Goal: Connect with others: Connect with others

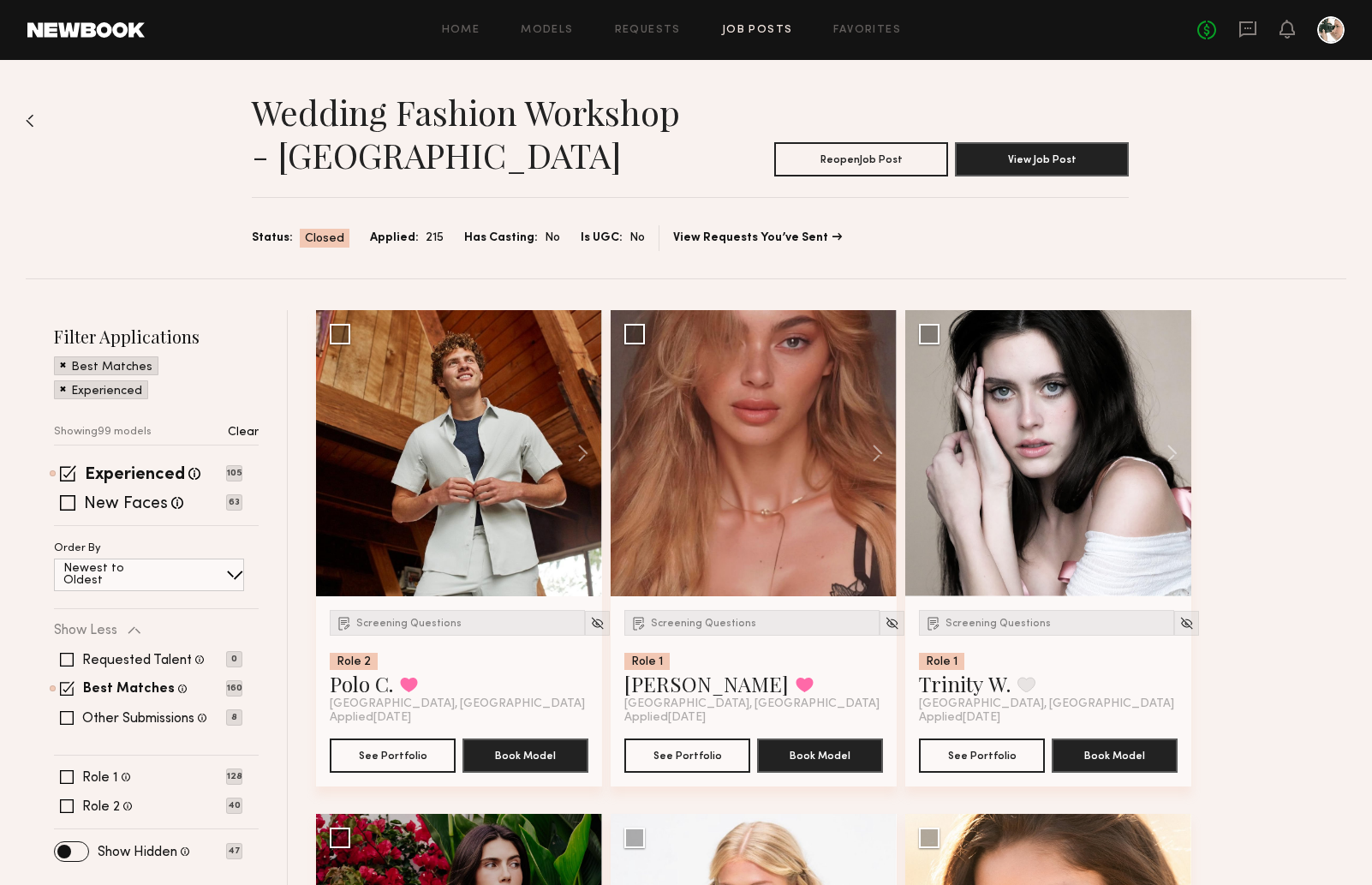
click at [764, 28] on link "Job Posts" at bounding box center [758, 30] width 71 height 11
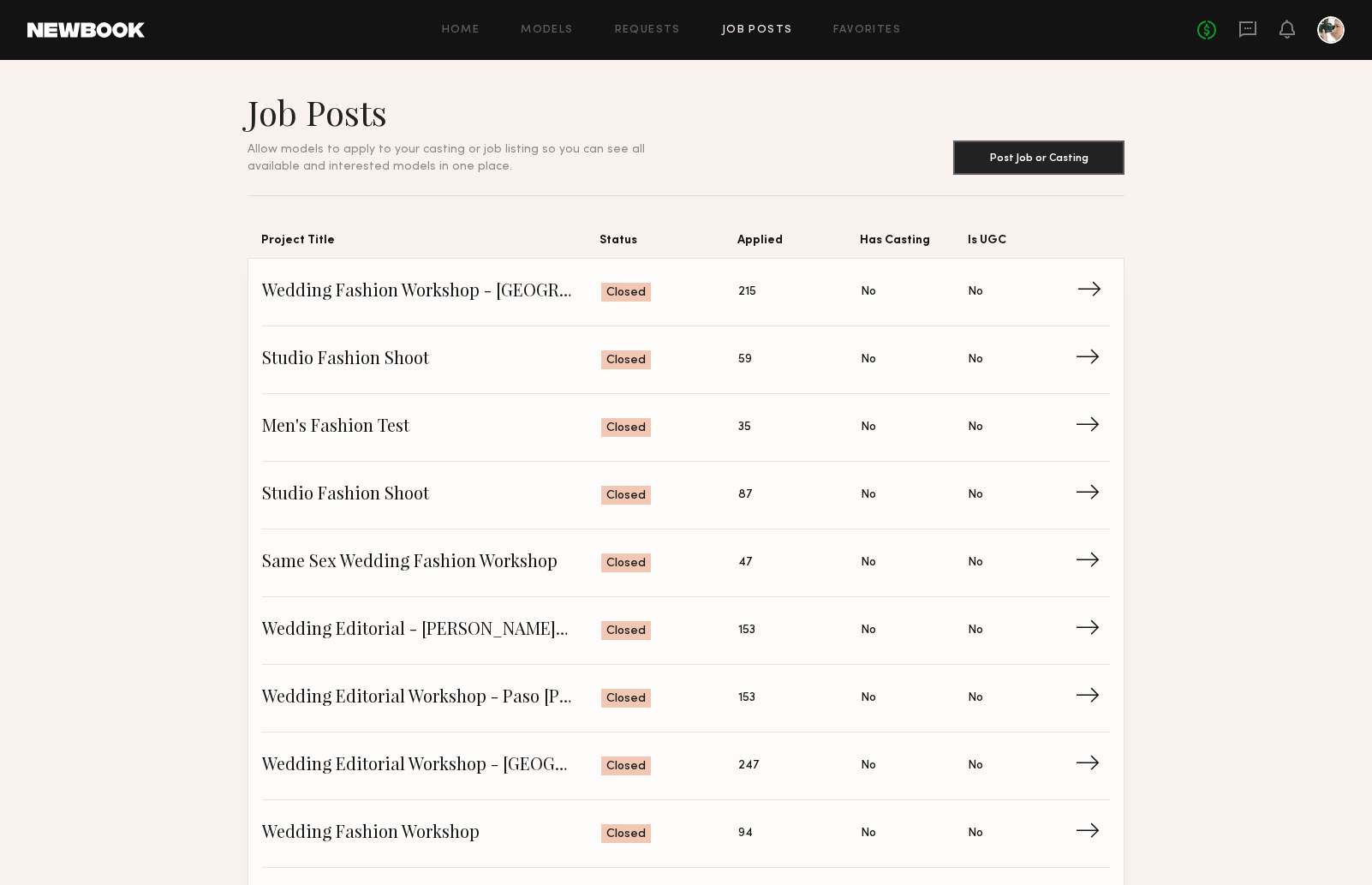
click at [549, 285] on span "Wedding Fashion Workshop - [GEOGRAPHIC_DATA]" at bounding box center [432, 292] width 340 height 26
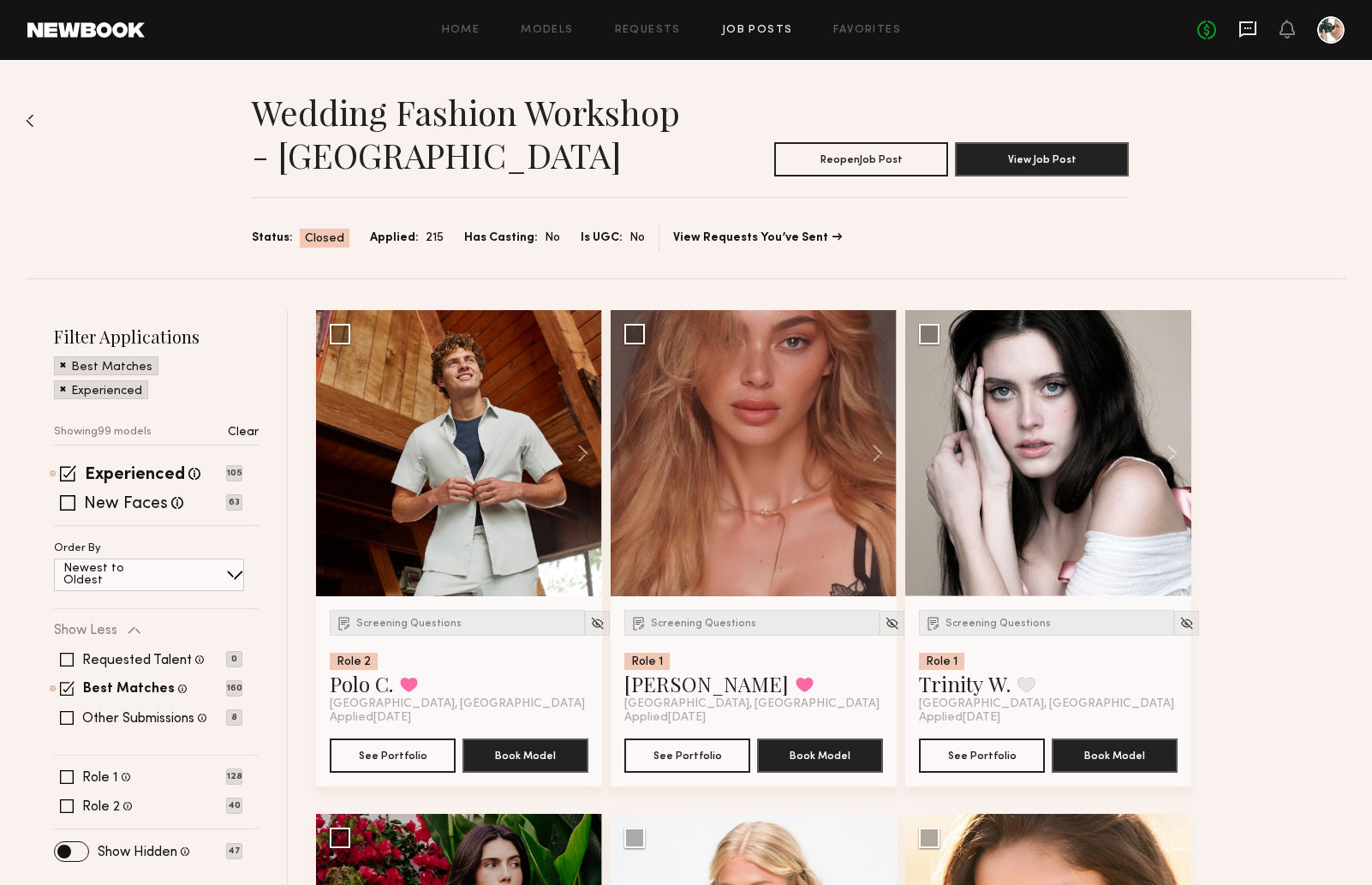
click at [1251, 28] on icon at bounding box center [1248, 29] width 7 height 2
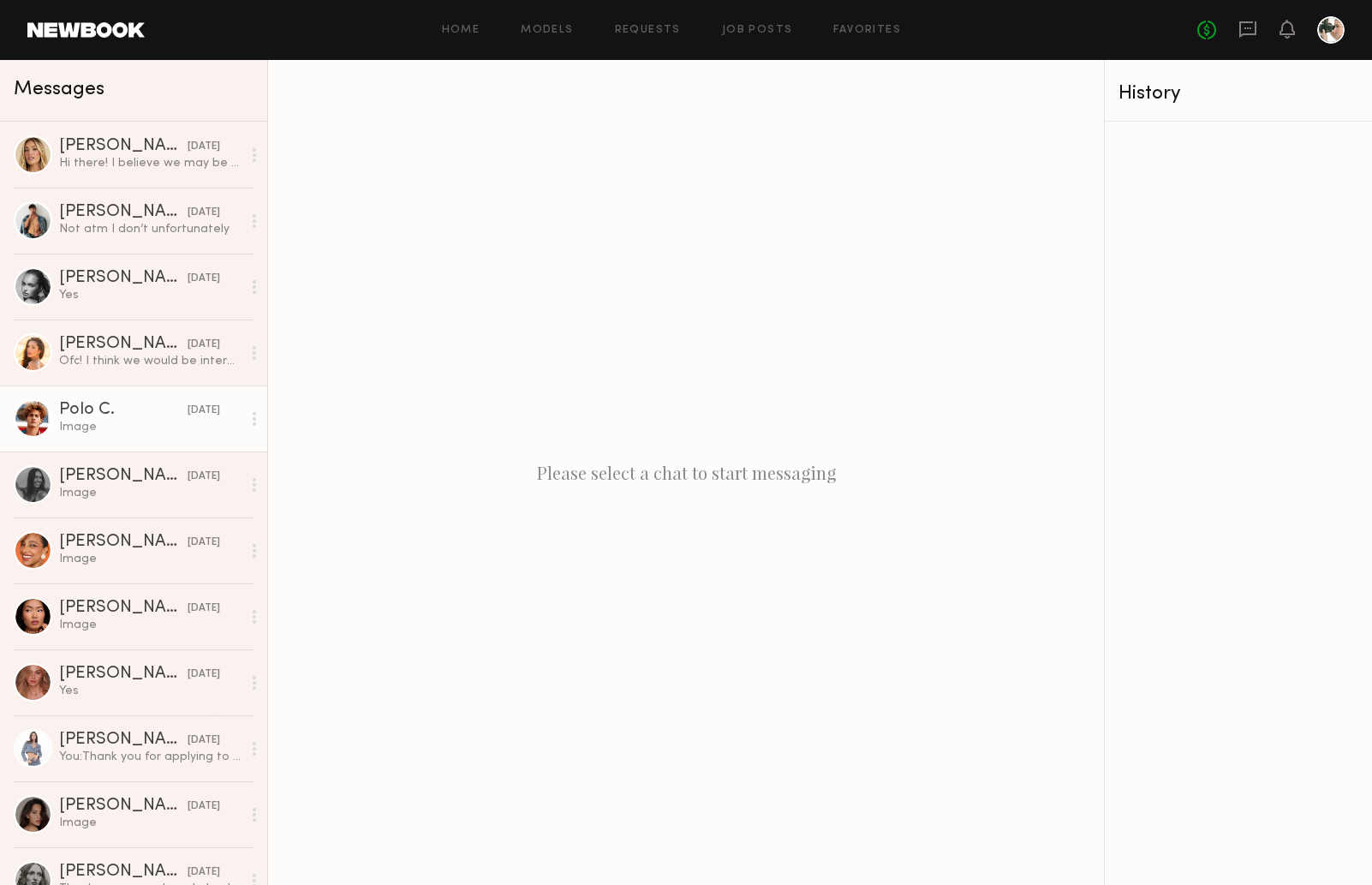
click at [113, 419] on div "Image" at bounding box center [150, 427] width 183 height 16
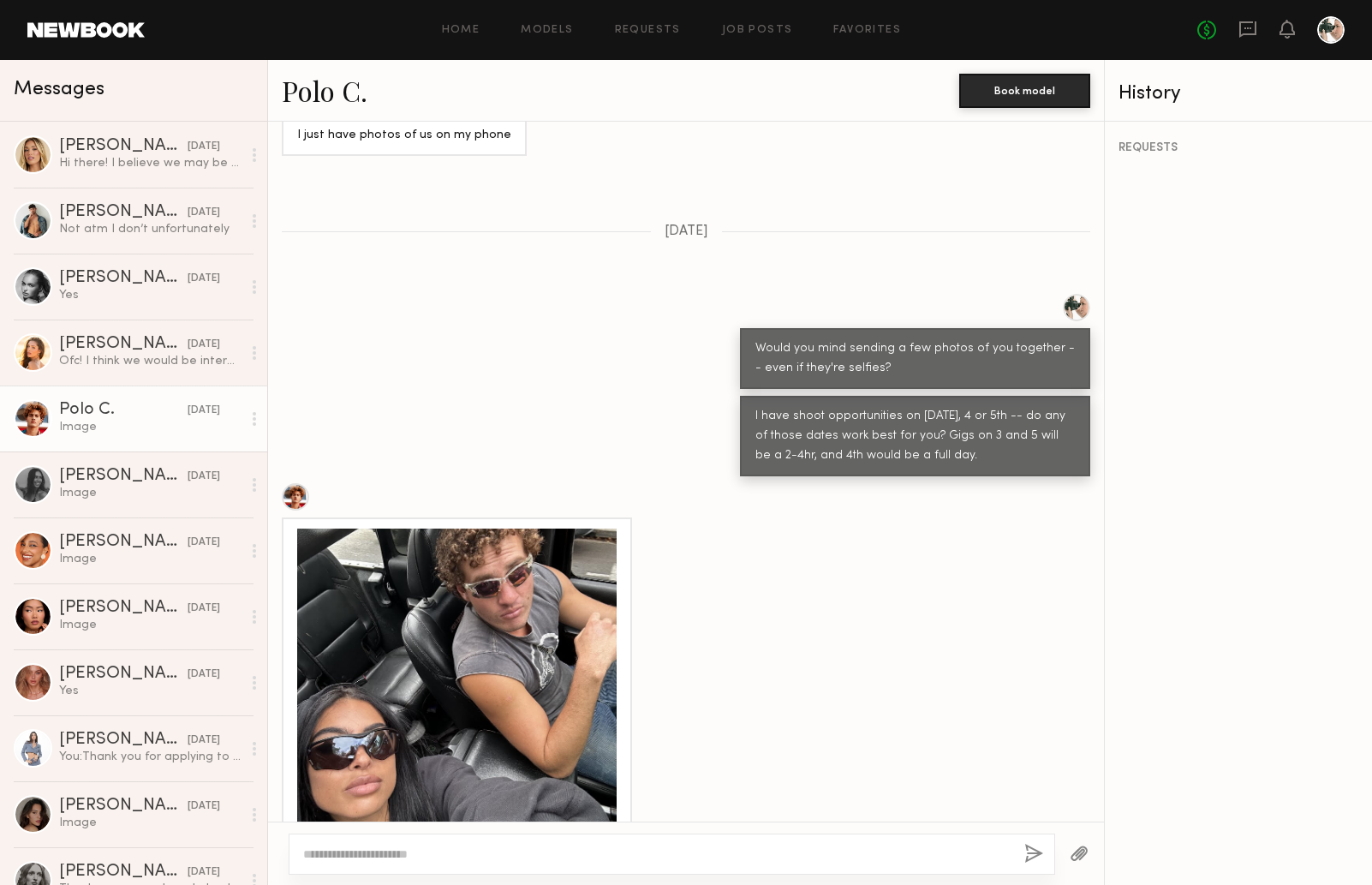
scroll to position [114, 0]
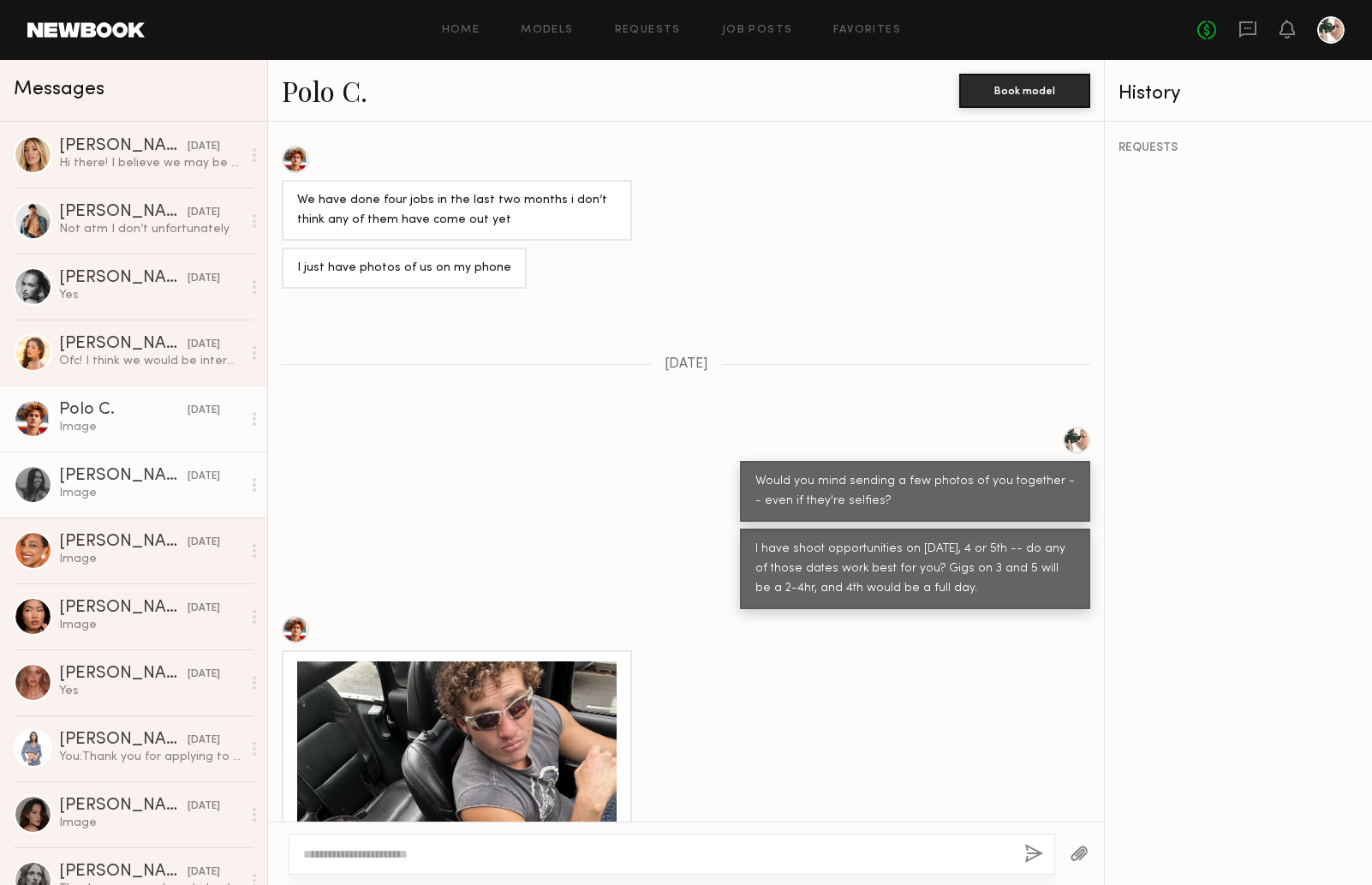
click at [102, 500] on div "Image" at bounding box center [150, 493] width 183 height 16
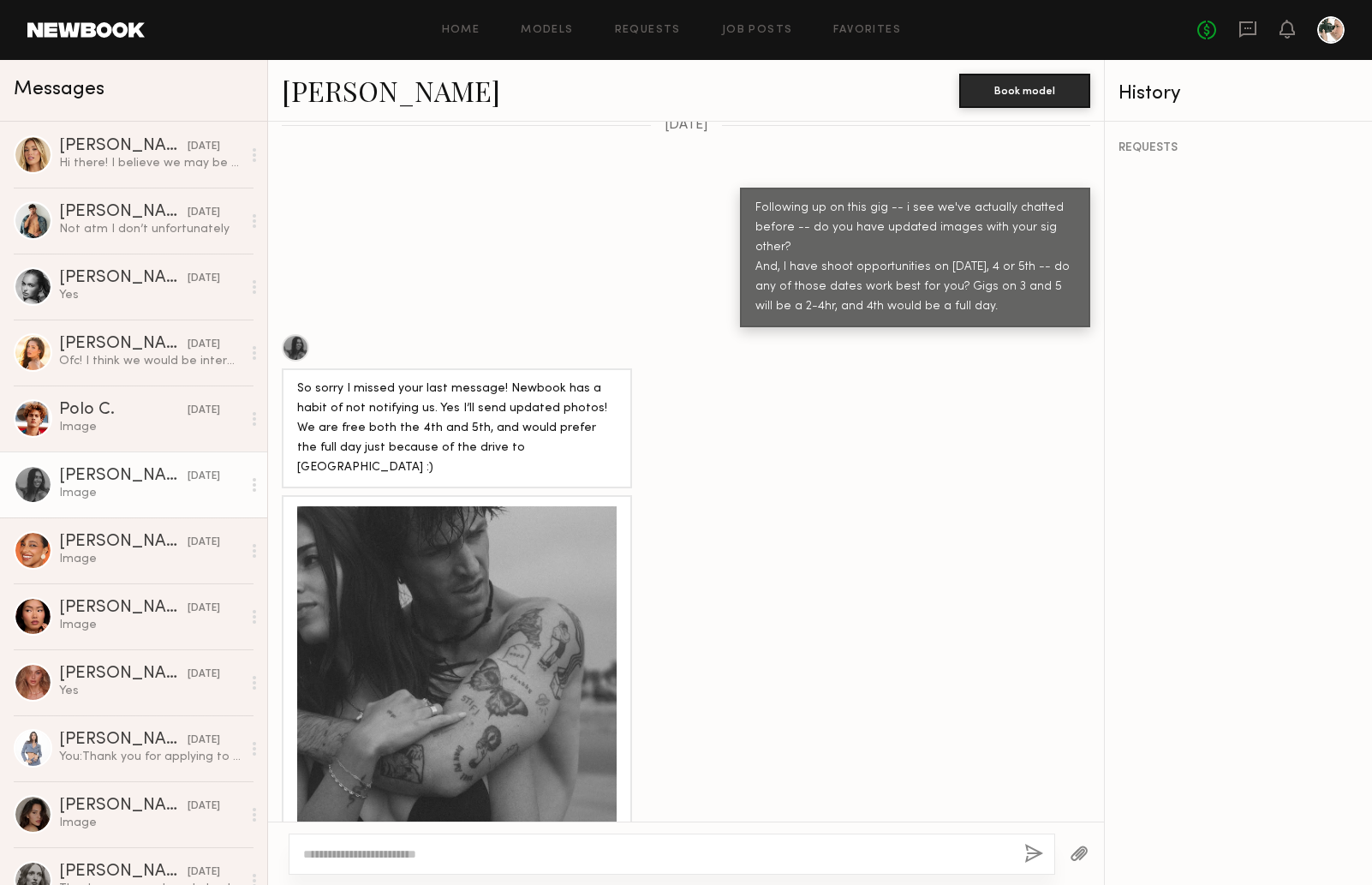
scroll to position [688, 0]
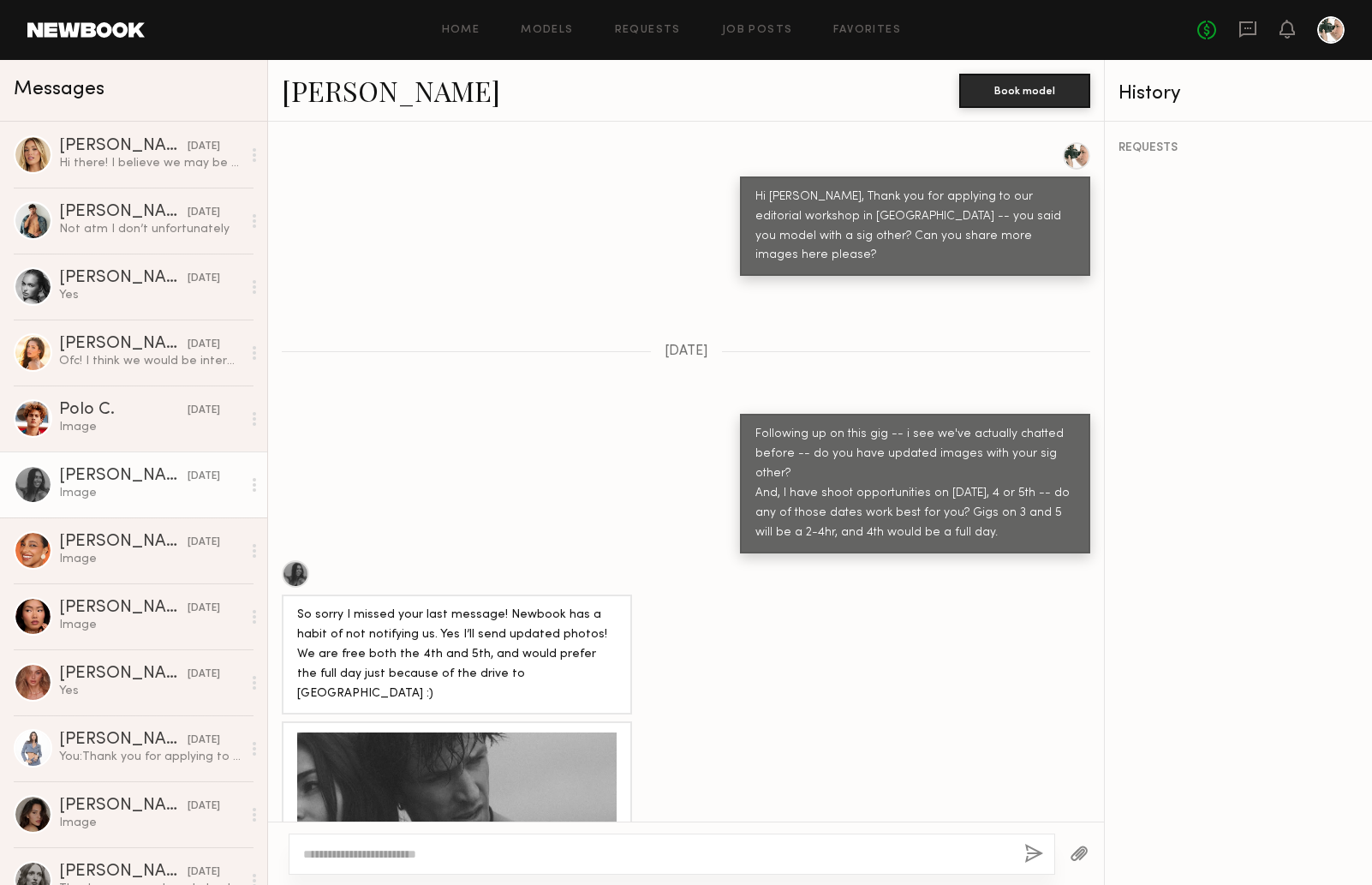
click at [335, 91] on link "[PERSON_NAME]" at bounding box center [391, 90] width 218 height 37
click at [126, 160] on div "Hi there! I believe we may be available on the 5th! Can you remind me how long …" at bounding box center [150, 163] width 183 height 16
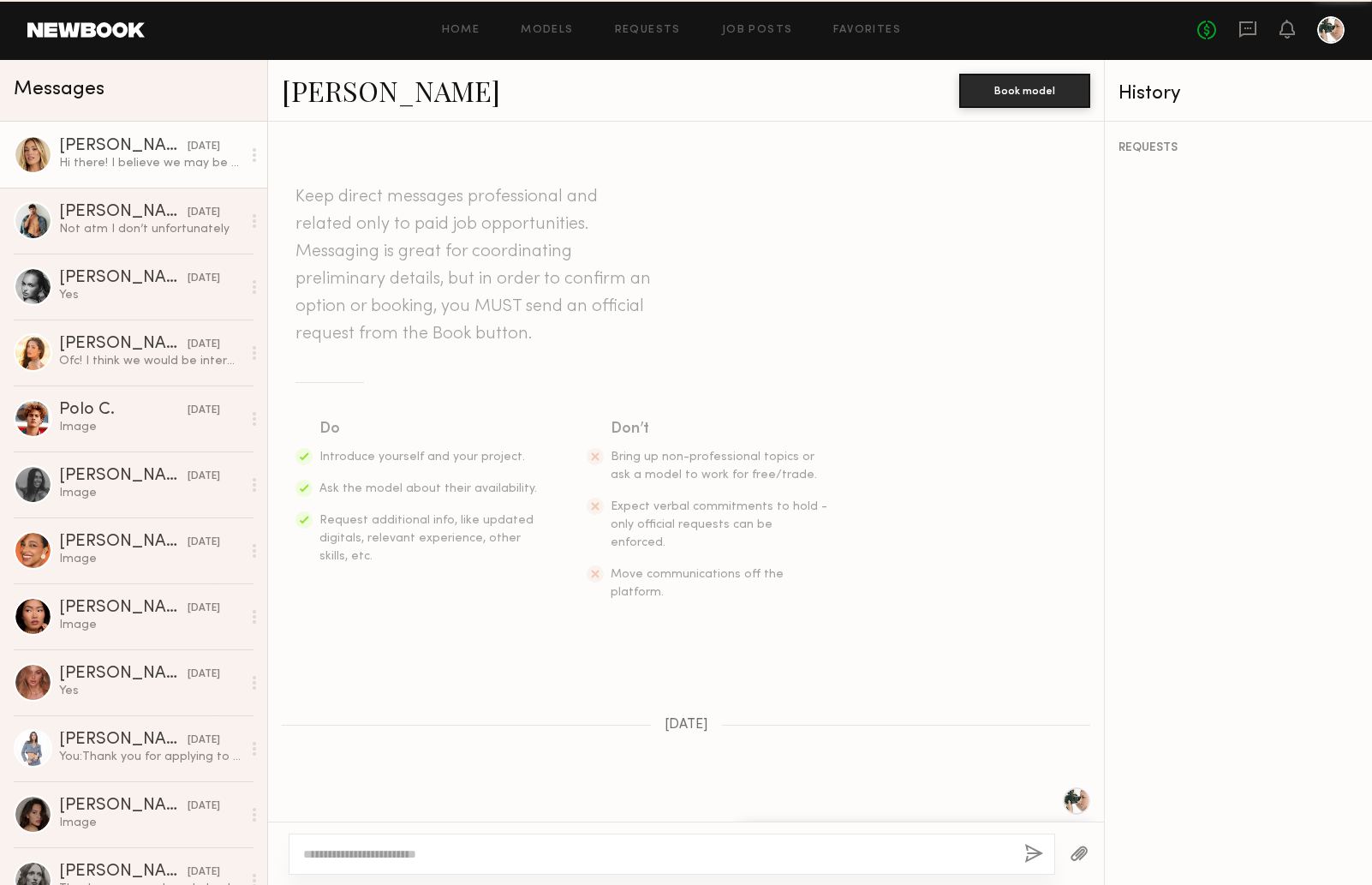
scroll to position [276, 0]
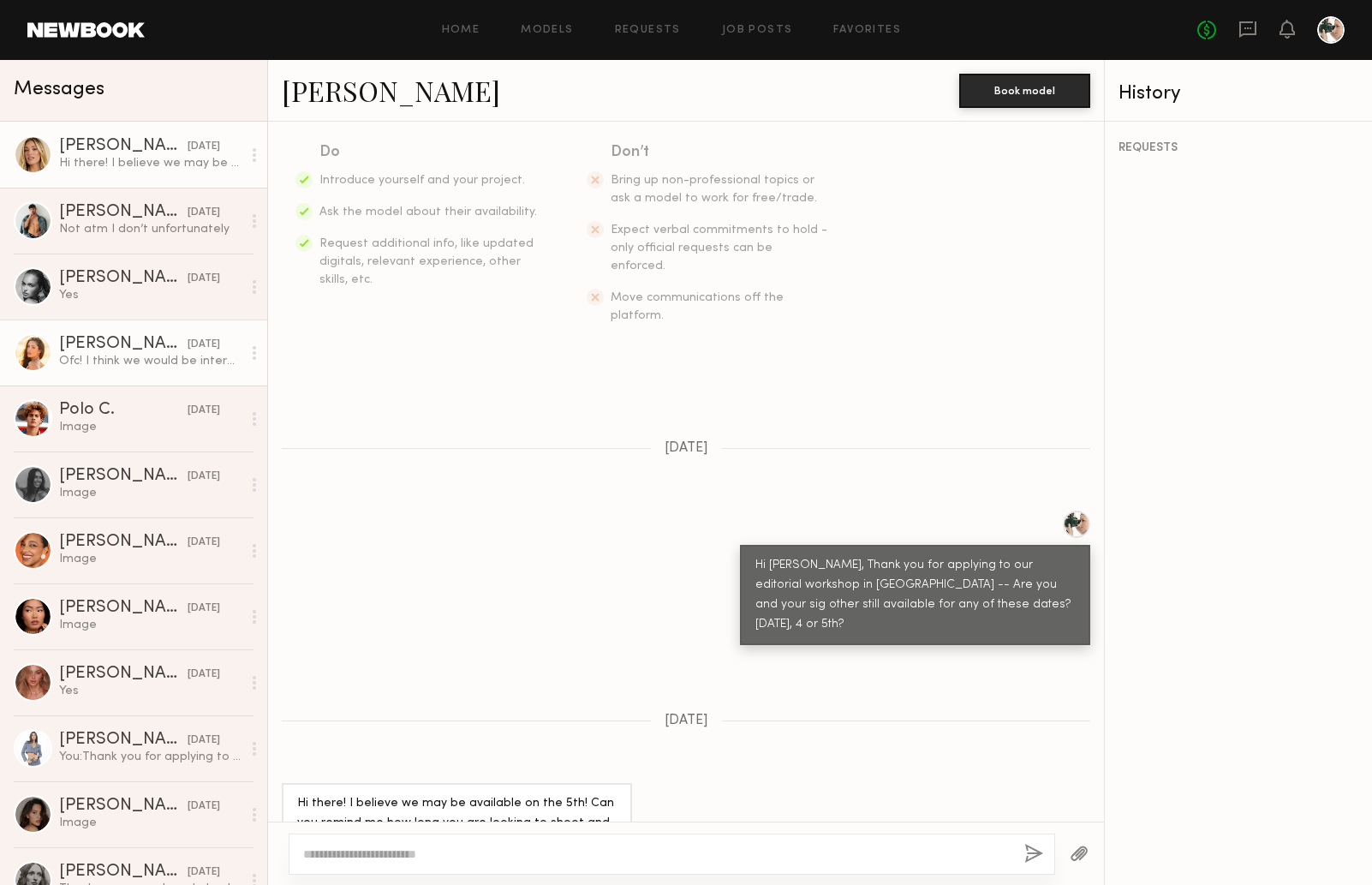
click at [115, 365] on div "Ofc! I think we would be interested in a full day. Is there rate difference bet…" at bounding box center [150, 360] width 183 height 16
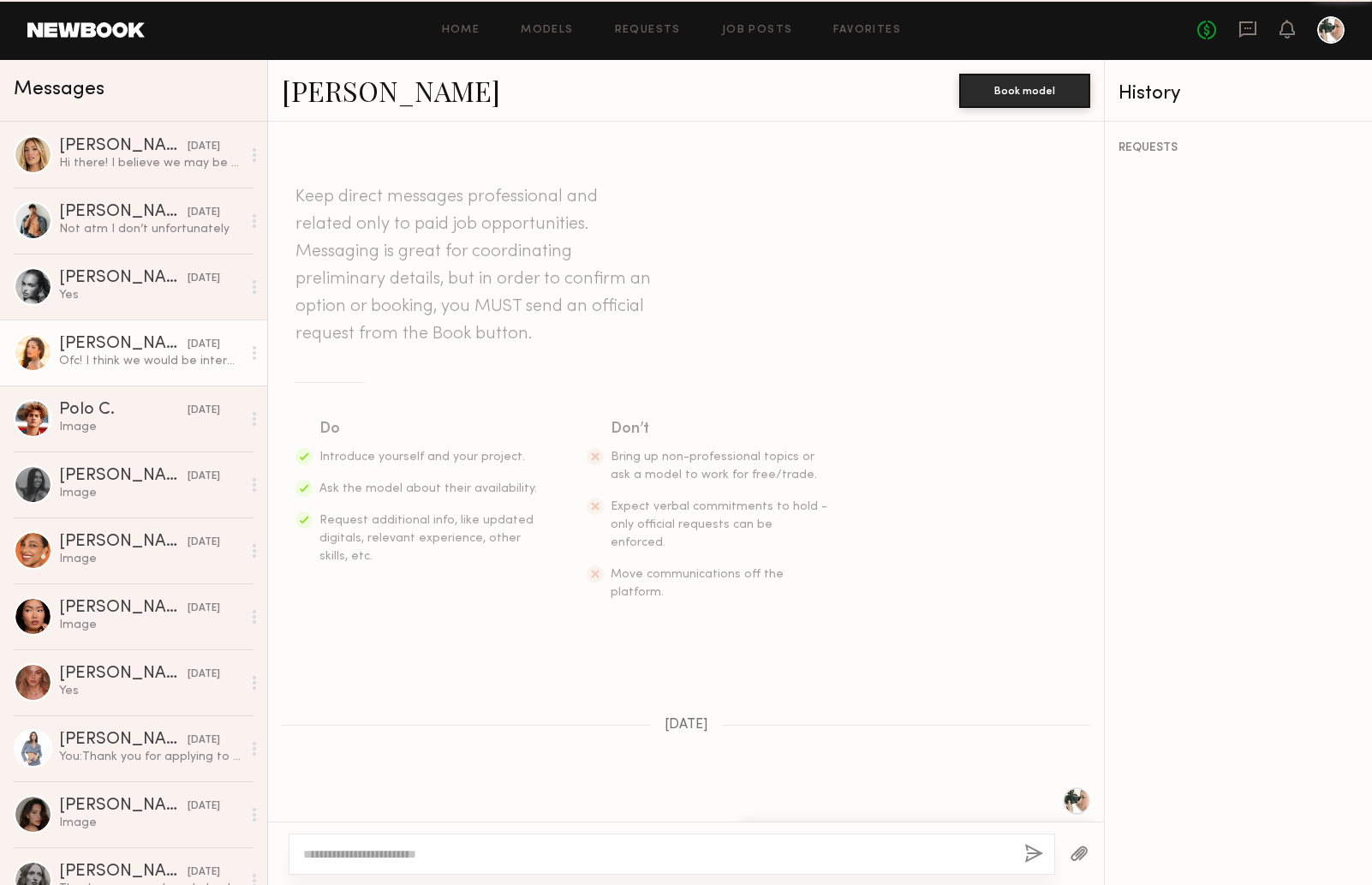
scroll to position [557, 0]
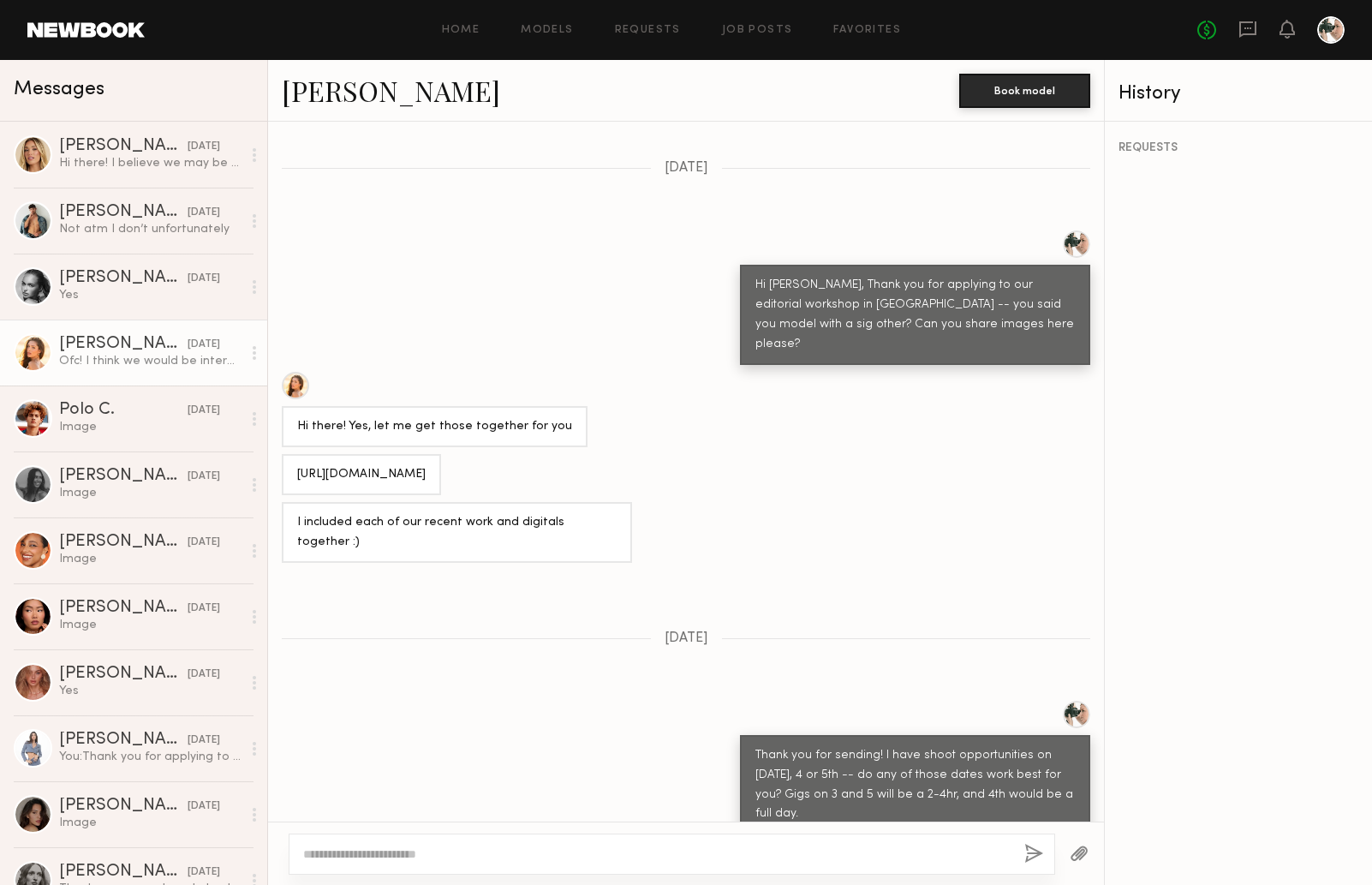
drag, startPoint x: 448, startPoint y: 416, endPoint x: 294, endPoint y: 423, distance: 154.2
click at [294, 454] on div "[URL][DOMAIN_NAME]" at bounding box center [361, 474] width 159 height 41
copy div "[URL][DOMAIN_NAME]"
click at [355, 94] on link "[PERSON_NAME]" at bounding box center [391, 90] width 218 height 37
click at [412, 850] on textarea at bounding box center [657, 854] width 708 height 17
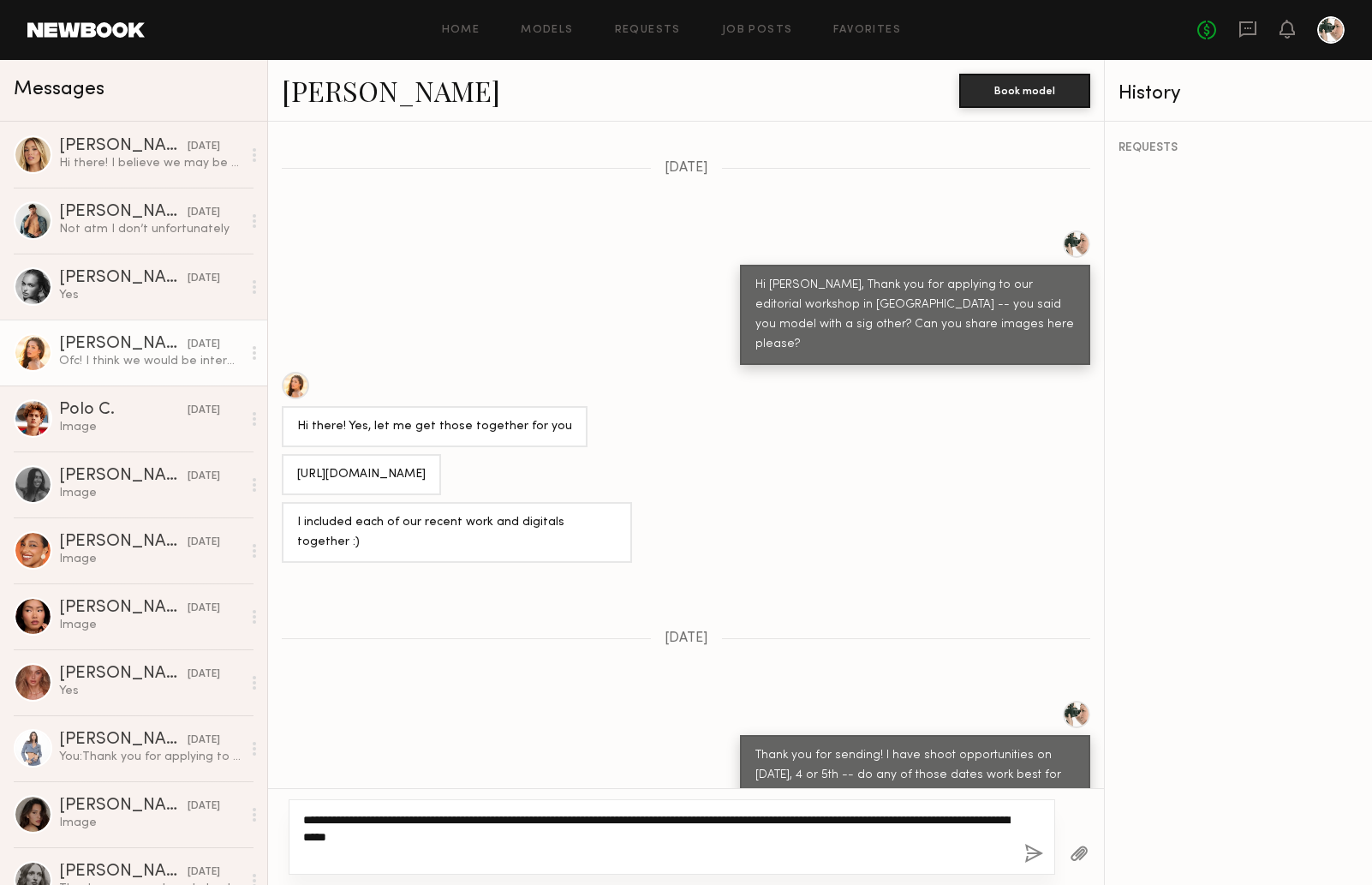
type textarea "**********"
click at [1038, 849] on button "button" at bounding box center [1034, 854] width 19 height 22
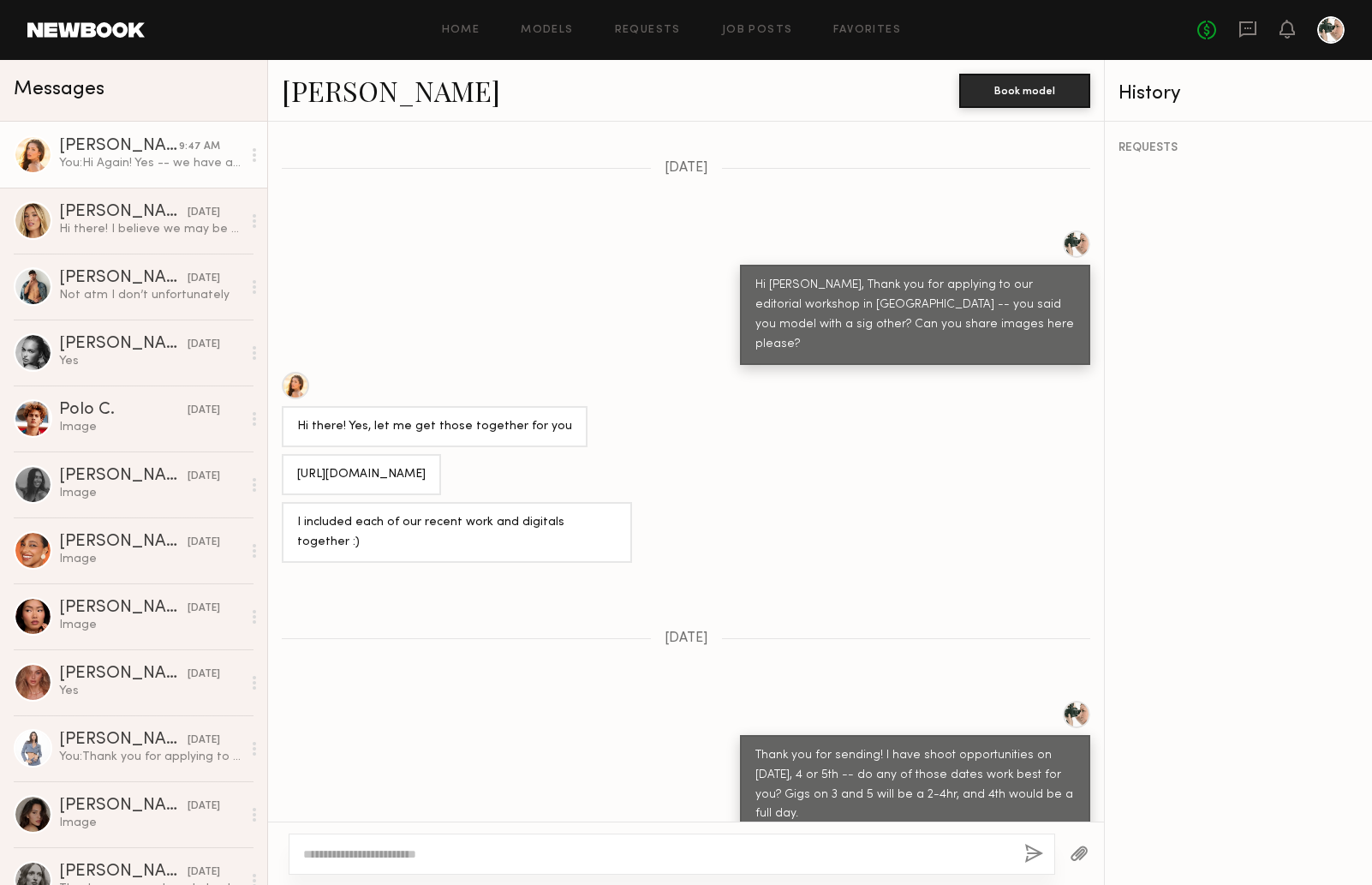
scroll to position [939, 0]
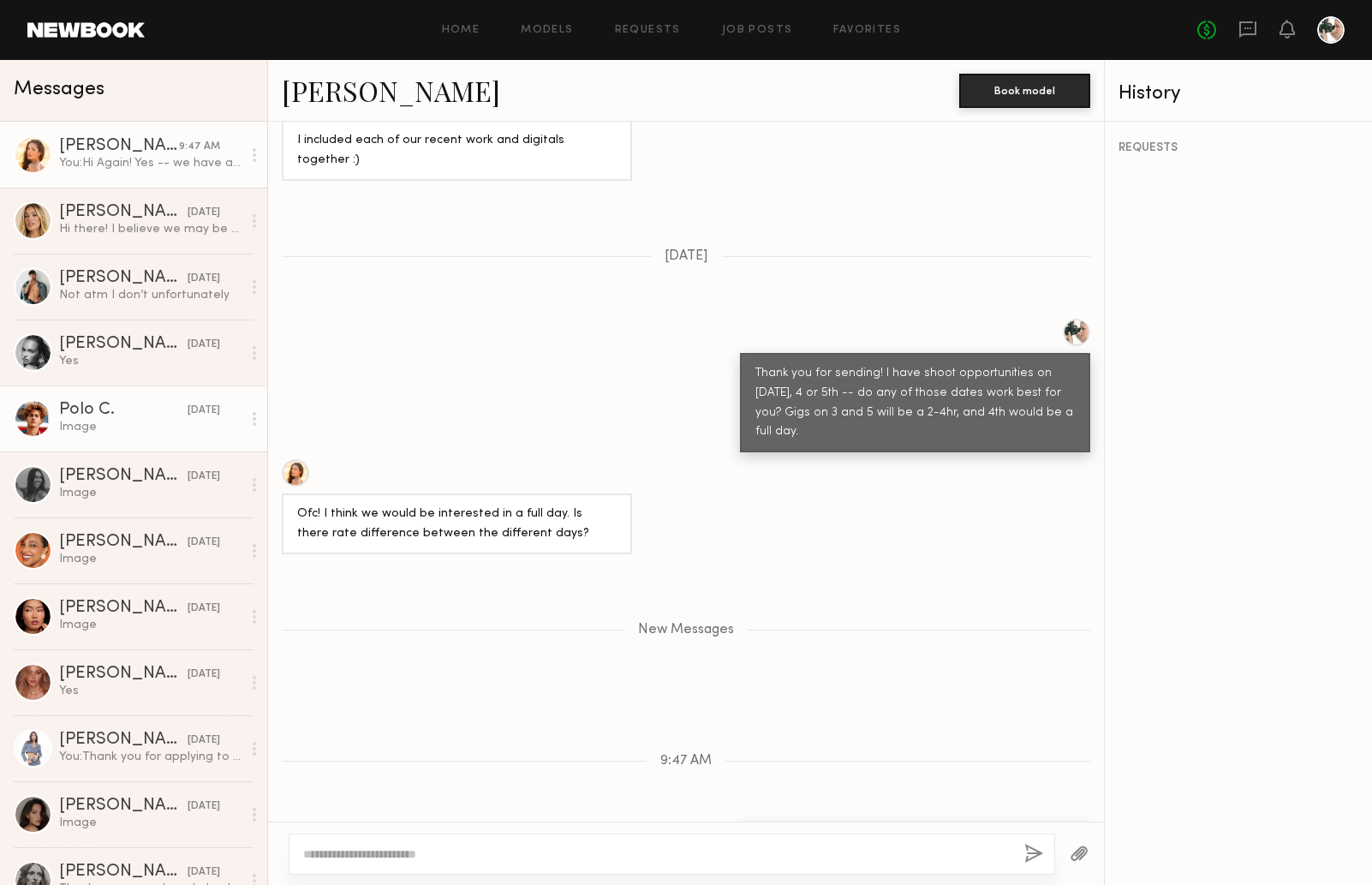
click at [104, 391] on link "Polo C. [DATE] Image" at bounding box center [133, 418] width 268 height 66
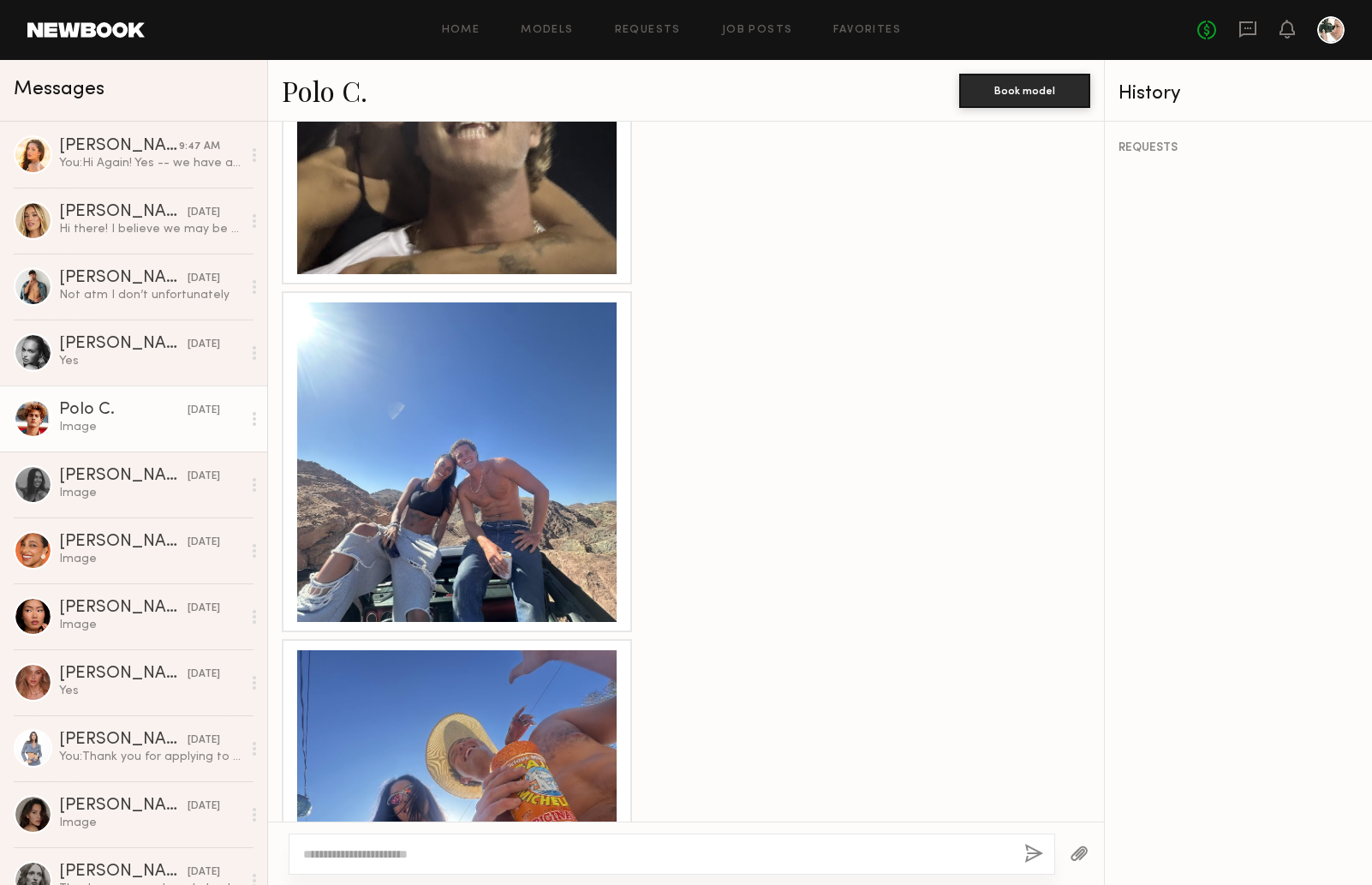
scroll to position [1734, 0]
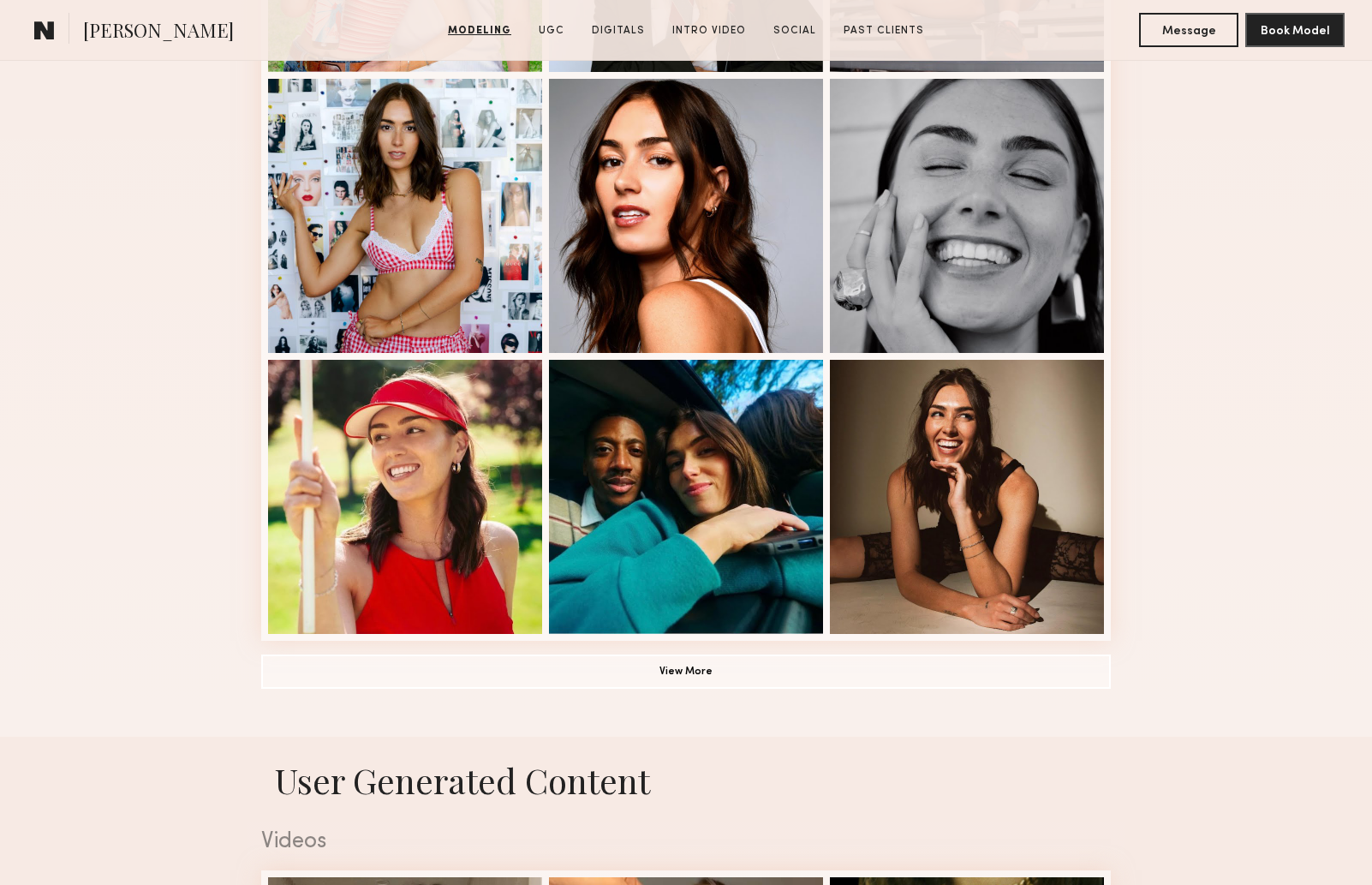
scroll to position [1170, 0]
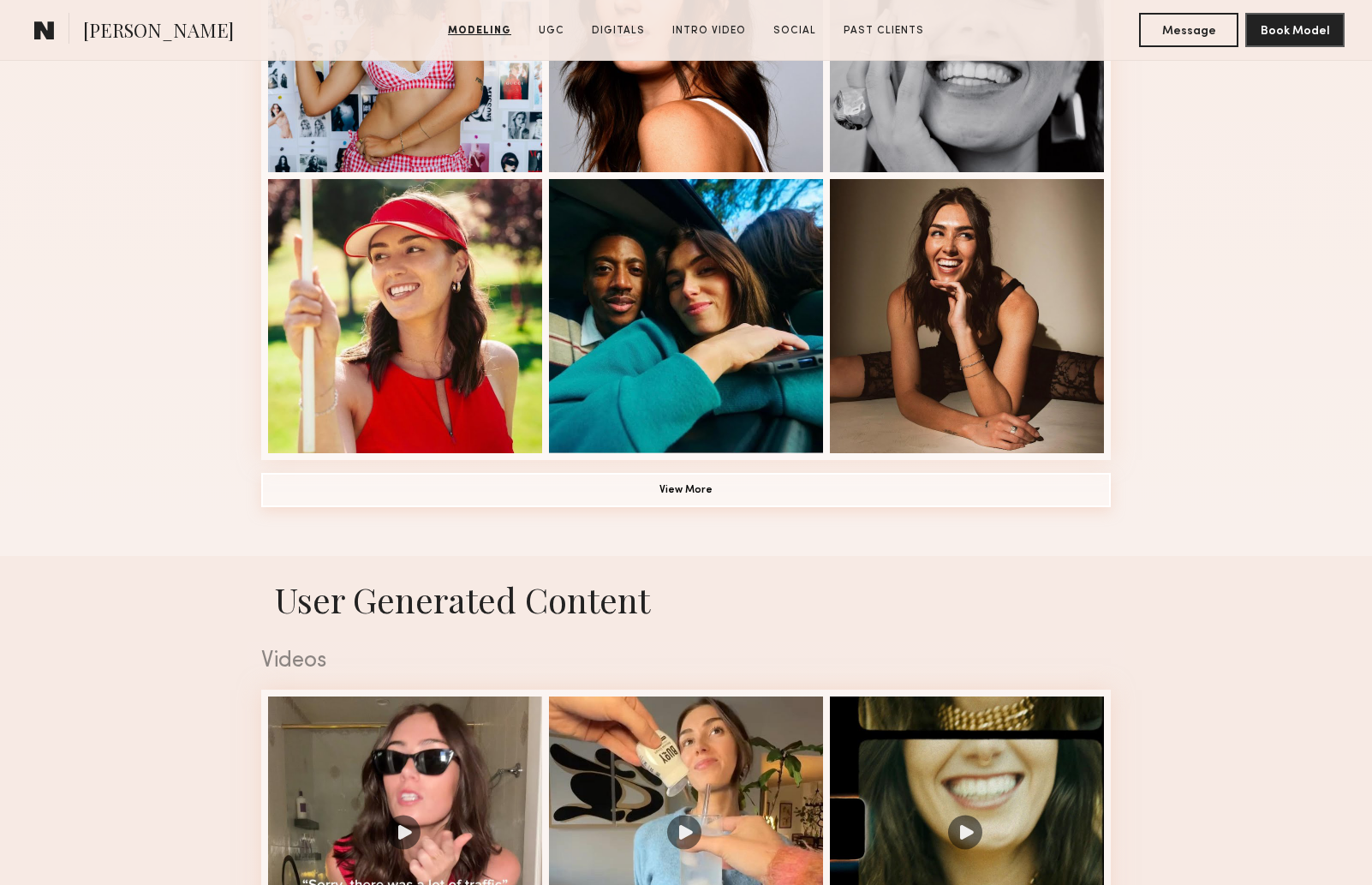
drag, startPoint x: 683, startPoint y: 487, endPoint x: 747, endPoint y: 475, distance: 65.1
click at [683, 487] on button "View More" at bounding box center [686, 490] width 850 height 35
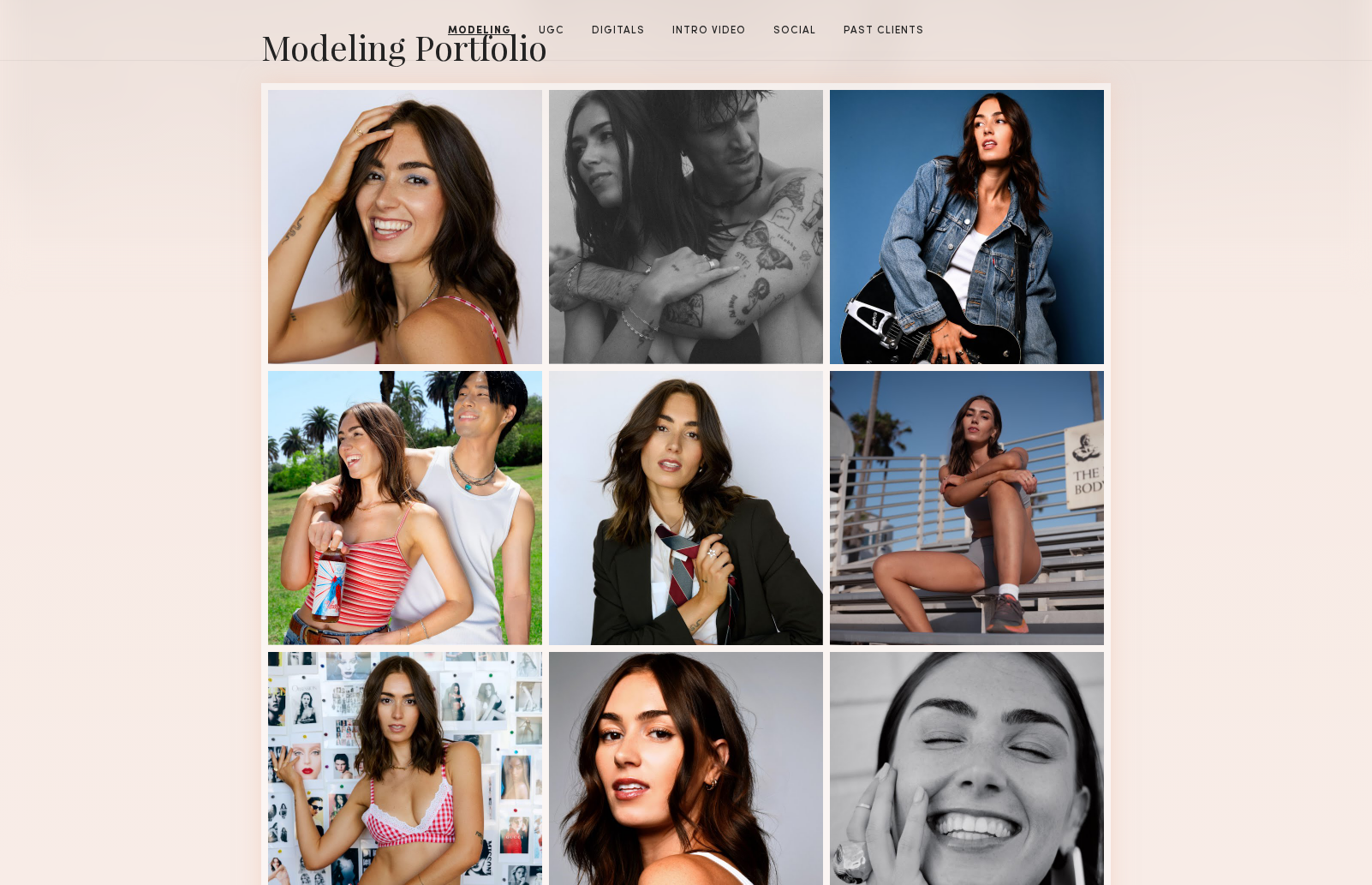
scroll to position [0, 0]
